Goal: Task Accomplishment & Management: Manage account settings

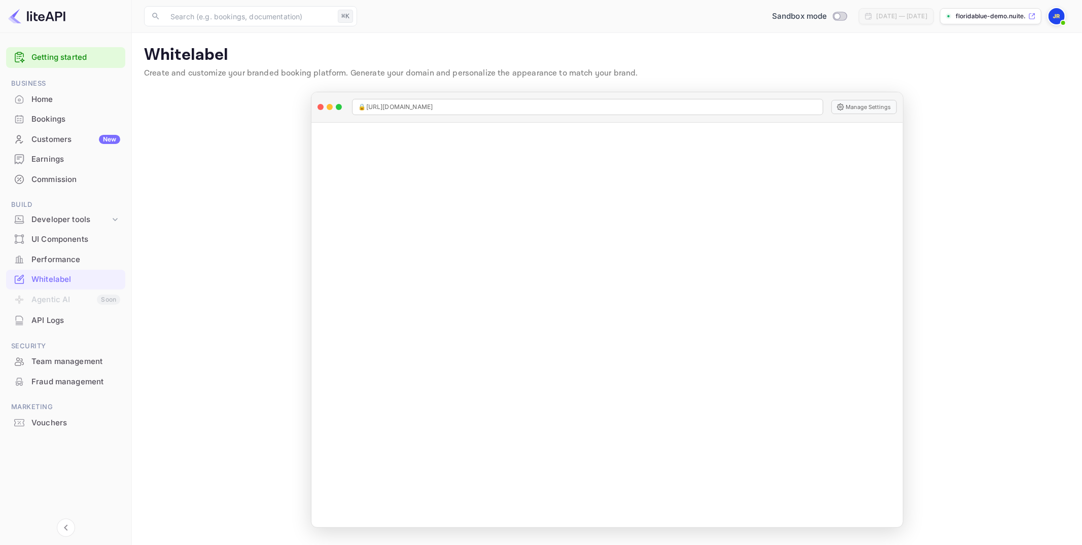
click at [1060, 17] on img at bounding box center [1056, 16] width 16 height 16
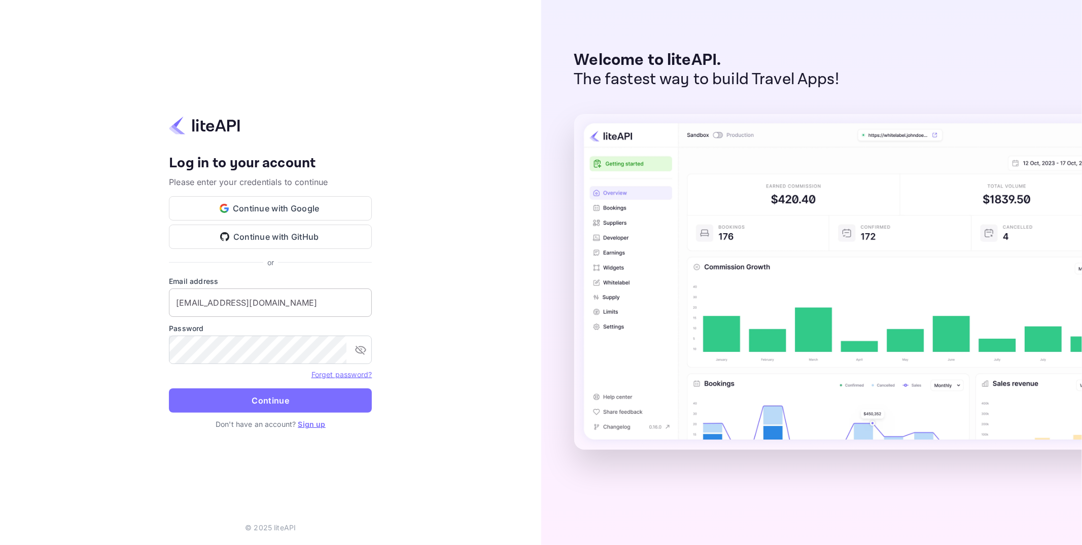
click at [301, 312] on input "billing@stafftraveler.com" at bounding box center [270, 303] width 203 height 28
drag, startPoint x: 235, startPoint y: 303, endPoint x: 222, endPoint y: 304, distance: 13.2
click at [222, 304] on input "j.richards+0714@nuitee.com" at bounding box center [270, 303] width 203 height 28
type input "j.richards+0820@nuitee.com"
click at [233, 405] on button "Continue" at bounding box center [270, 401] width 203 height 24
